Goal: Transaction & Acquisition: Download file/media

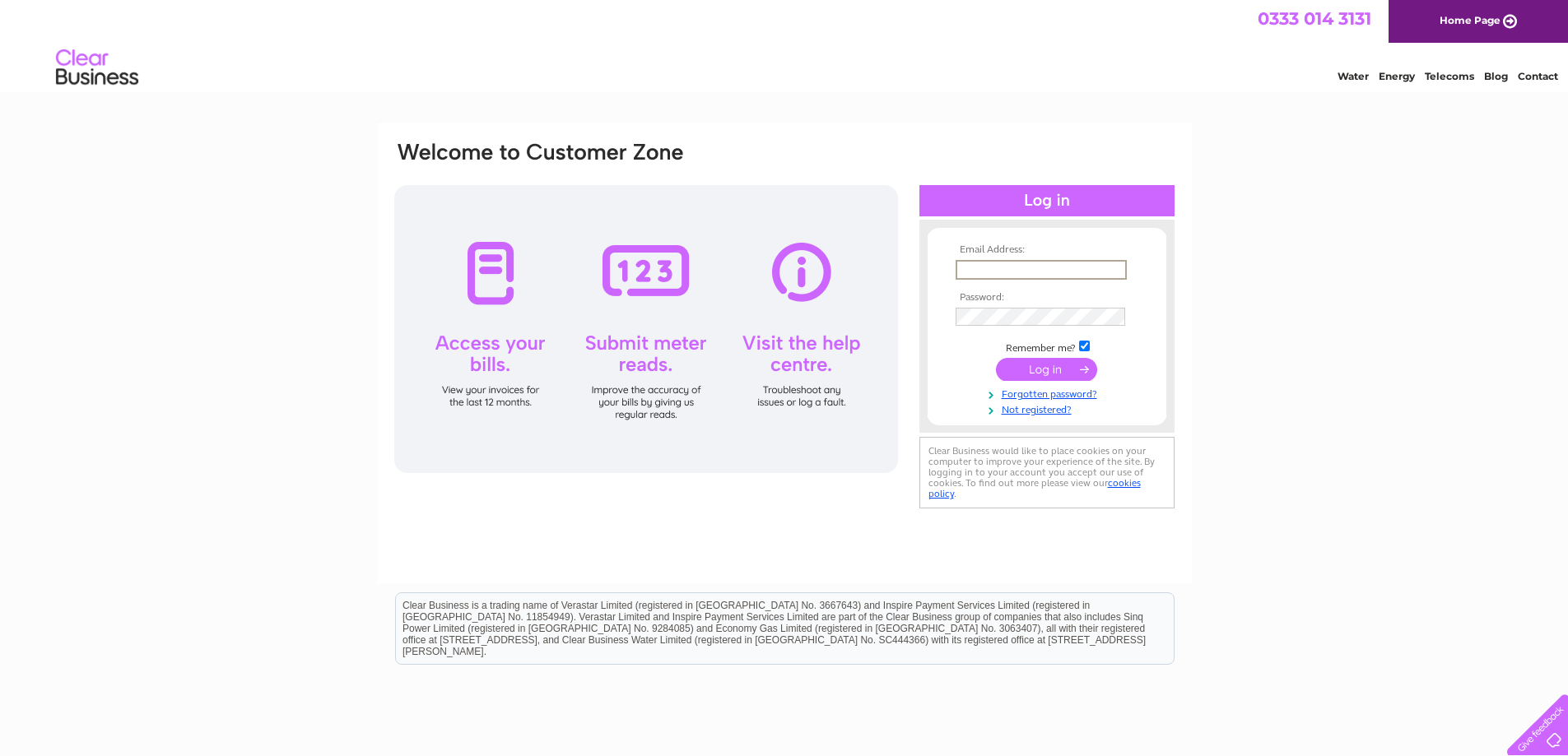
click at [1041, 263] on input "text" at bounding box center [1042, 269] width 171 height 20
type input "[PERSON_NAME][EMAIL_ADDRESS][DOMAIN_NAME]"
click at [1043, 365] on input "submit" at bounding box center [1045, 367] width 101 height 23
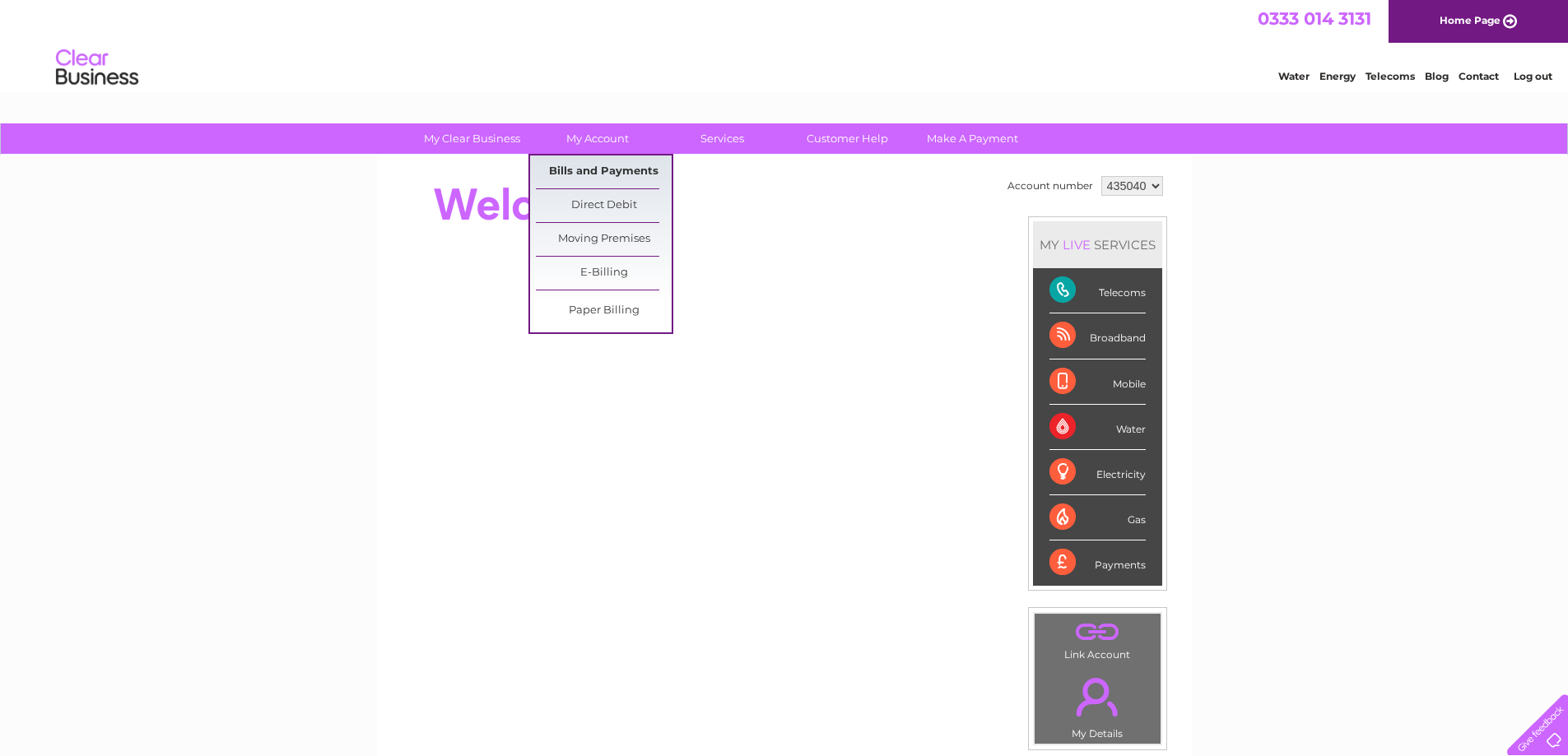
click at [593, 176] on link "Bills and Payments" at bounding box center [604, 171] width 136 height 33
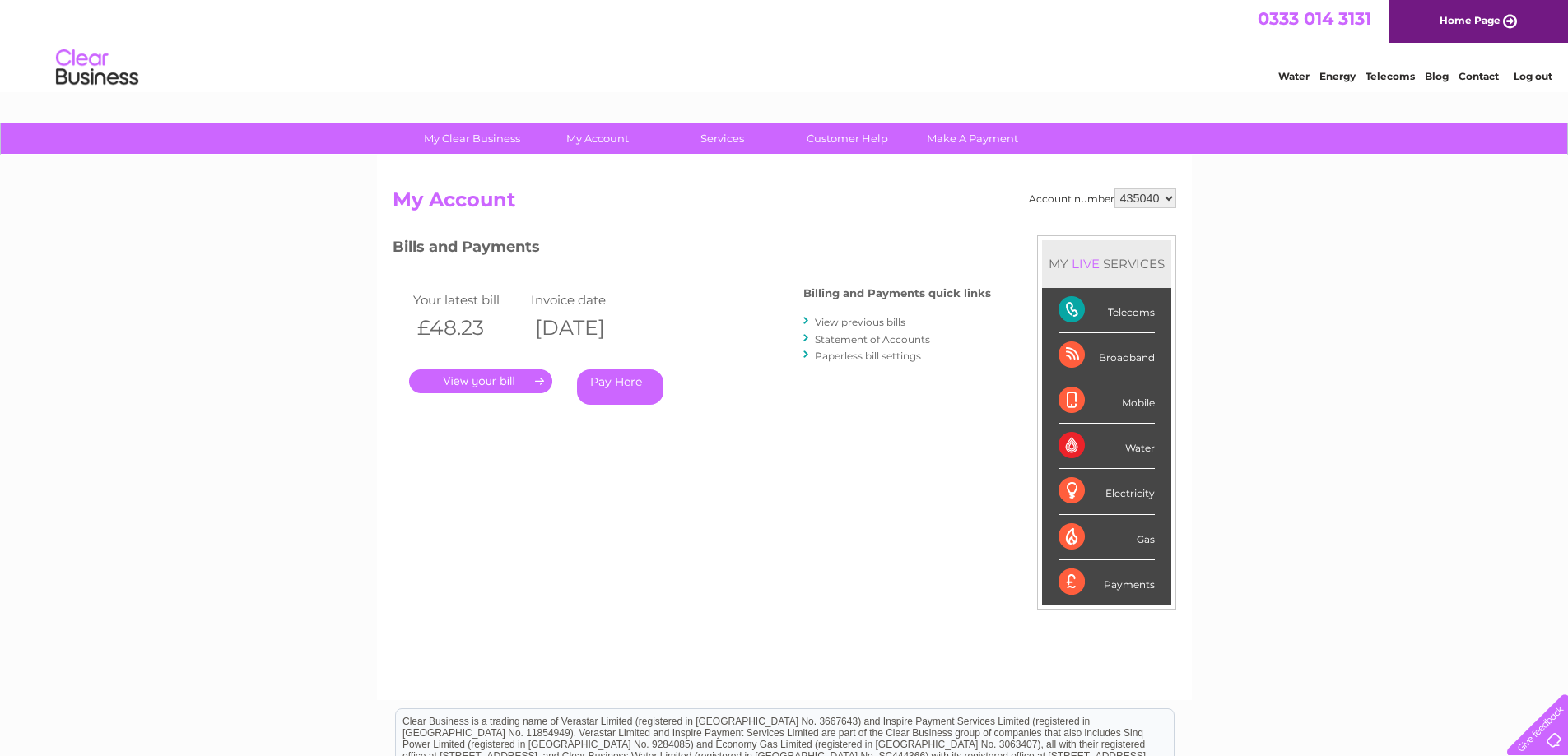
click at [872, 316] on link "View previous bills" at bounding box center [860, 322] width 90 height 12
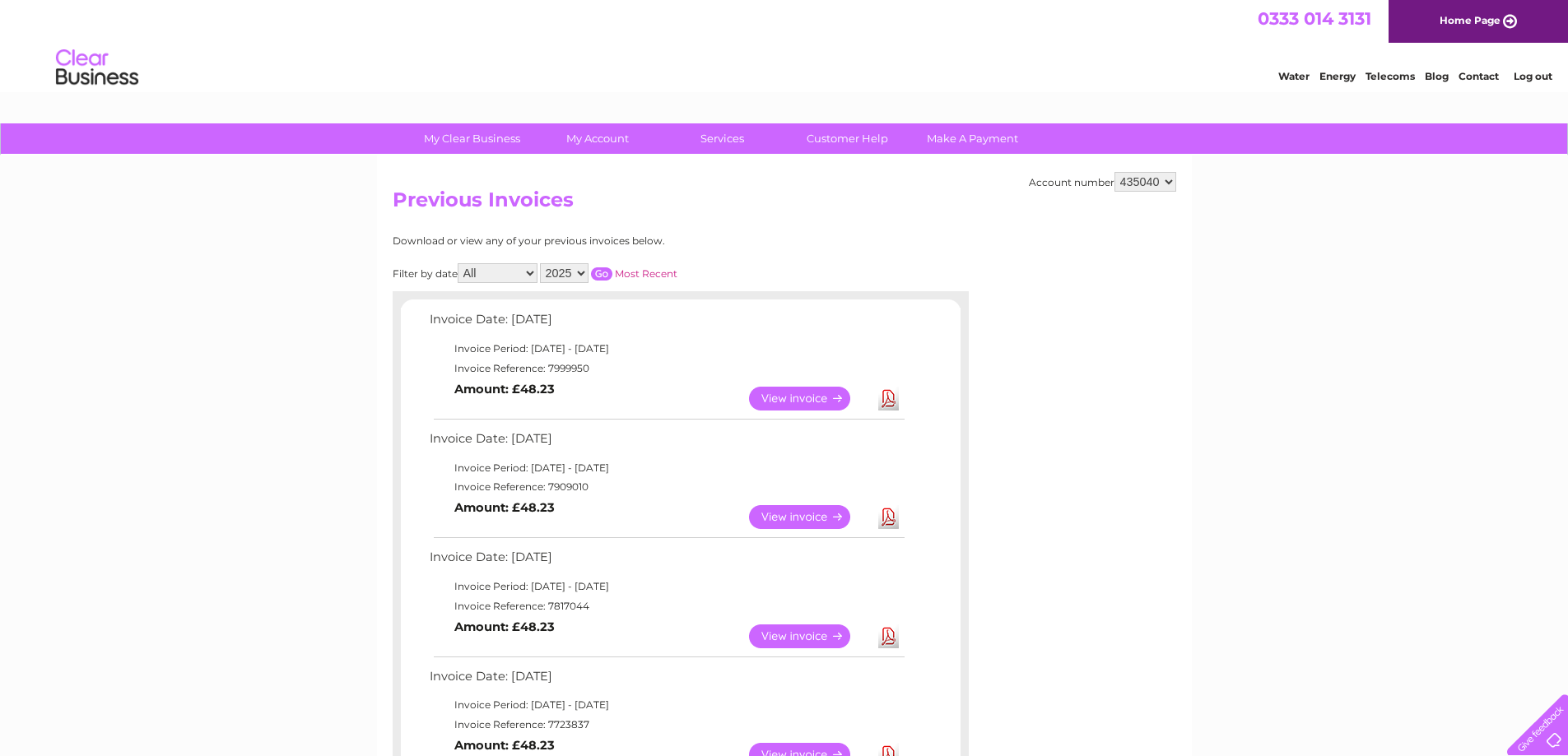
click at [894, 400] on link "Download" at bounding box center [889, 398] width 21 height 24
click at [885, 513] on link "Download" at bounding box center [889, 517] width 21 height 24
click at [880, 637] on link "Download" at bounding box center [889, 635] width 21 height 24
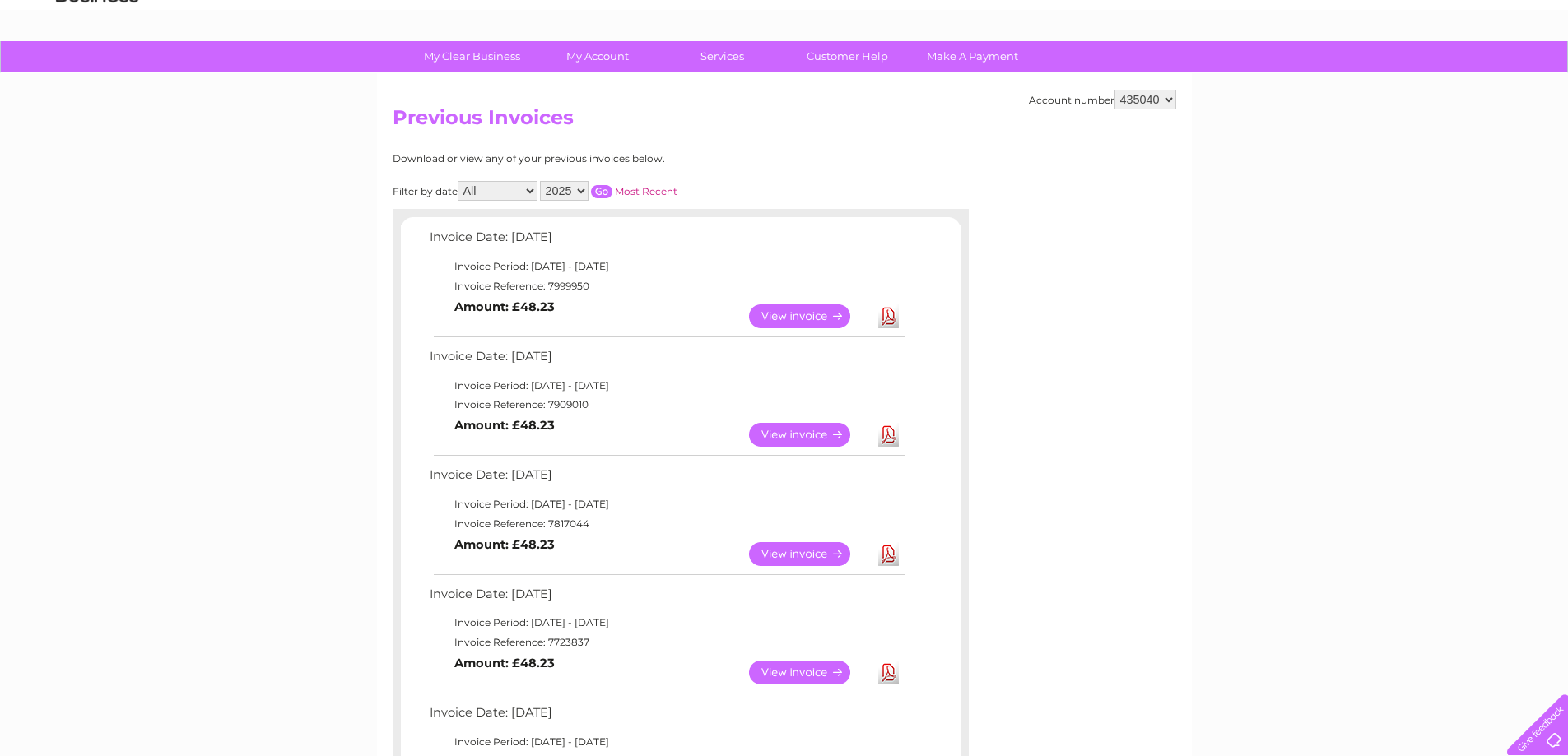
scroll to position [165, 0]
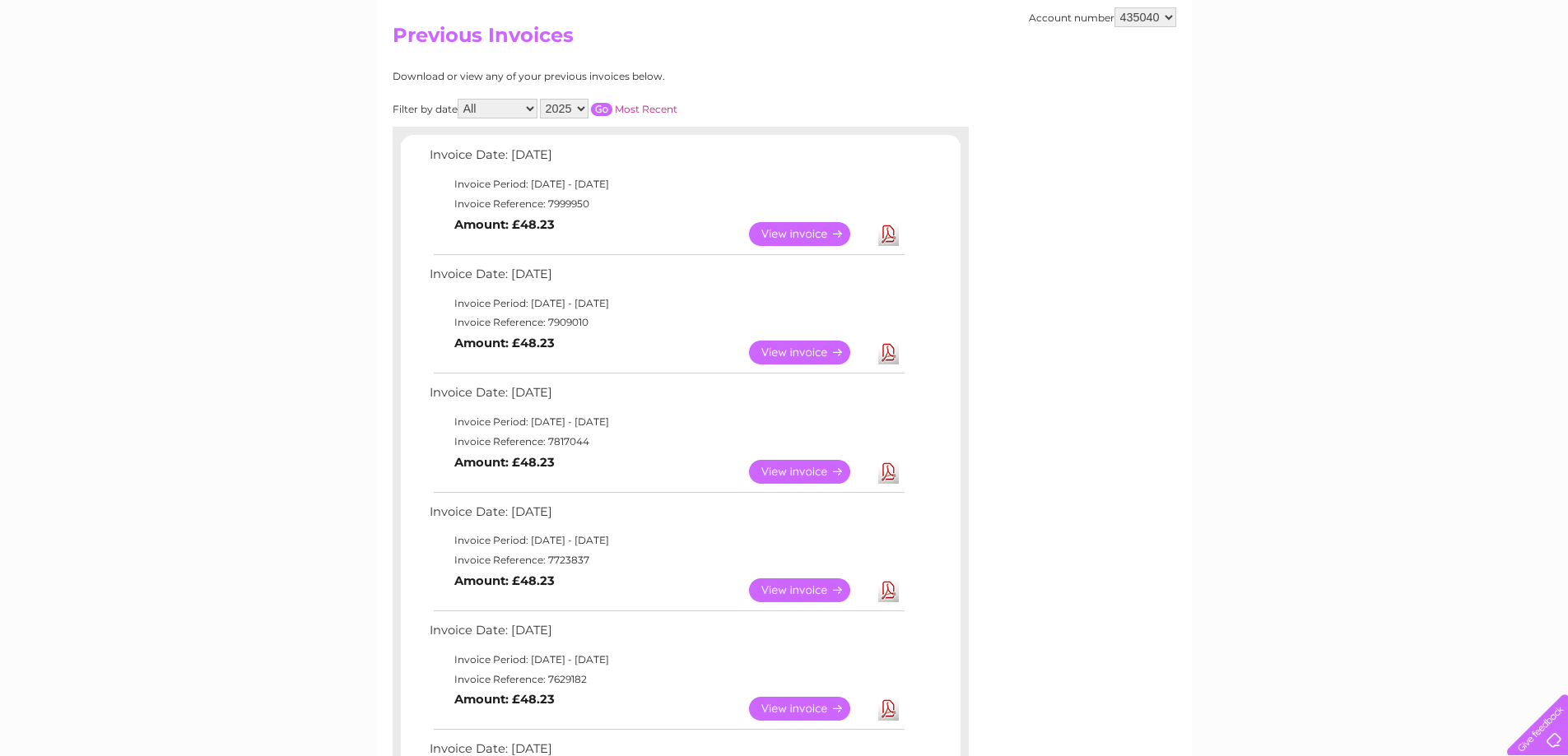
click at [885, 700] on link "Download" at bounding box center [889, 708] width 21 height 24
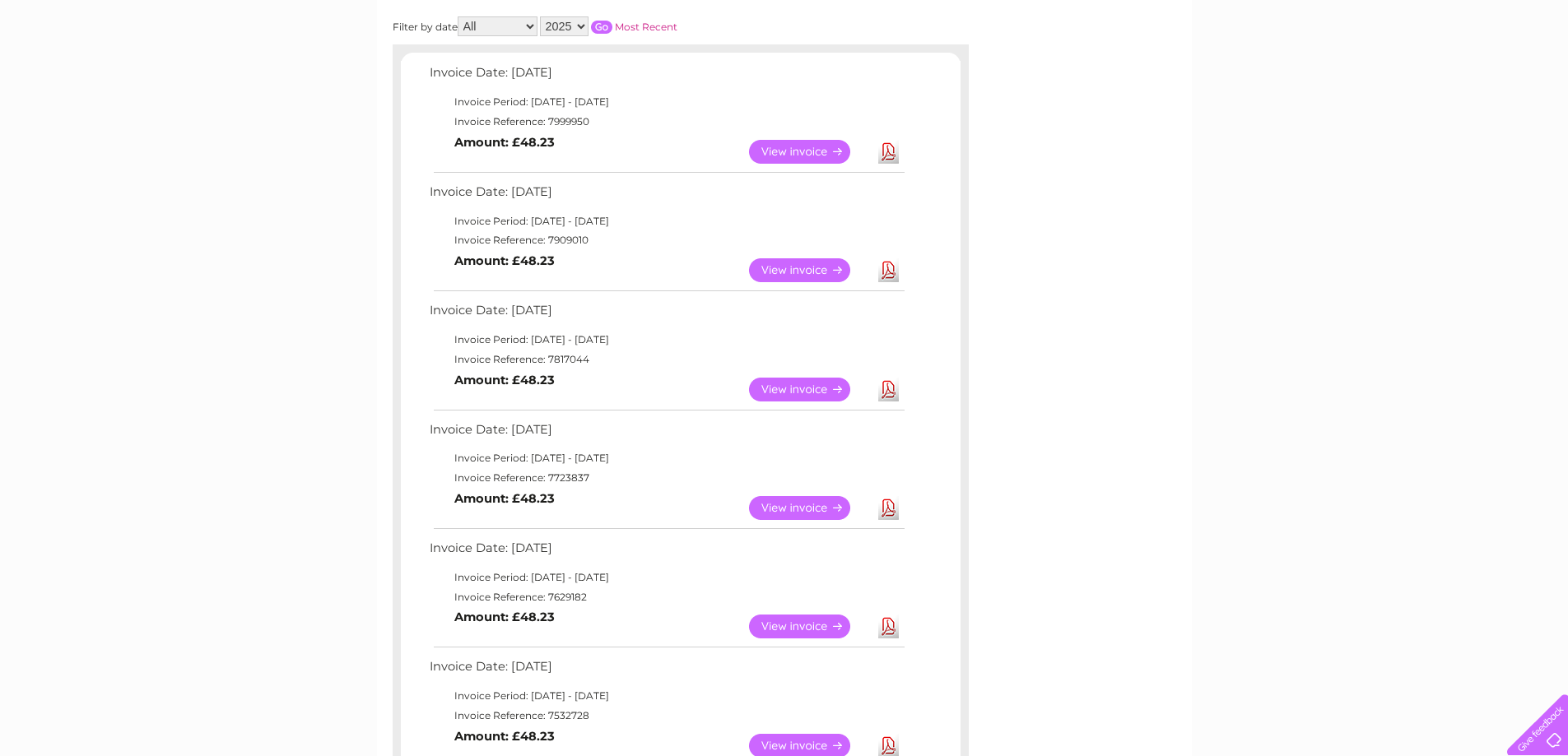
click at [886, 739] on link "Download" at bounding box center [889, 746] width 21 height 24
